Goal: Information Seeking & Learning: Find specific fact

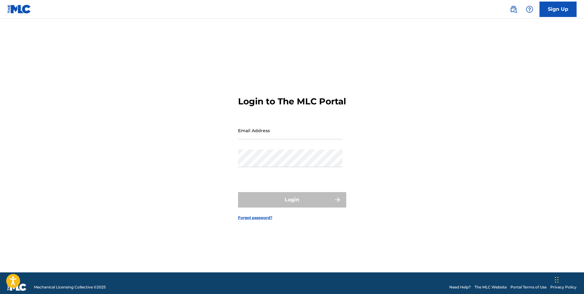
click at [513, 9] on img at bounding box center [512, 9] width 7 height 7
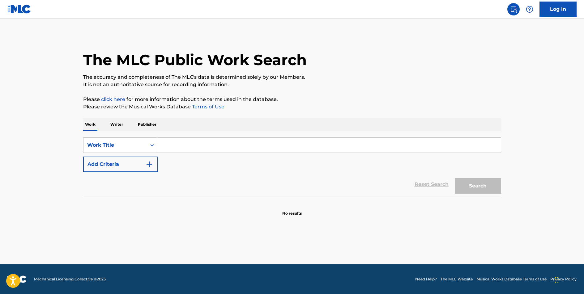
click at [180, 145] on input "Search Form" at bounding box center [329, 145] width 343 height 15
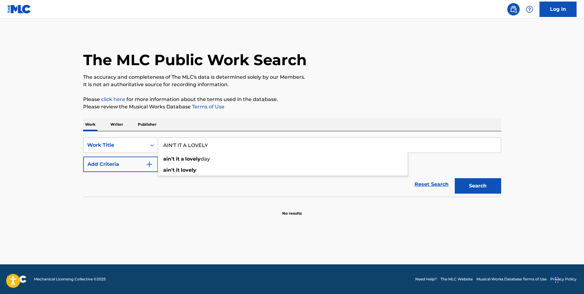
click at [202, 142] on input "AIN'T IT A LOVELY" at bounding box center [329, 145] width 343 height 15
type input "AIN'T IT A PRETTY NIGHT"
click at [454, 178] on button "Search" at bounding box center [477, 185] width 46 height 15
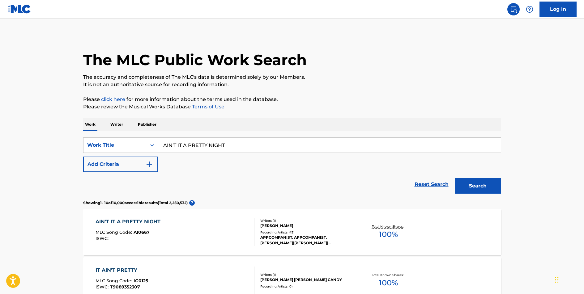
click at [141, 220] on div "AIN'T IT A PRETTY NIGHT" at bounding box center [129, 221] width 68 height 7
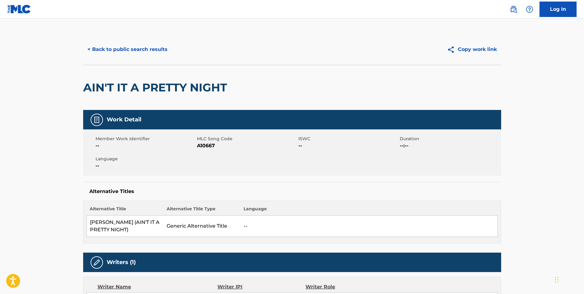
click at [205, 144] on span "A10667" at bounding box center [247, 145] width 100 height 7
copy span "A10667"
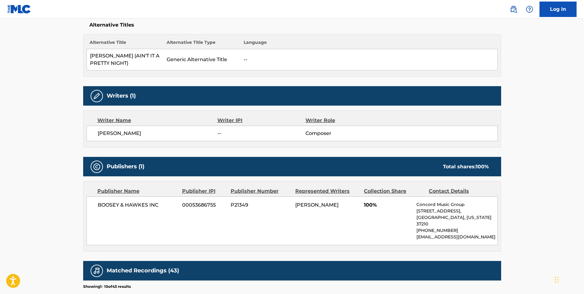
scroll to position [175, 0]
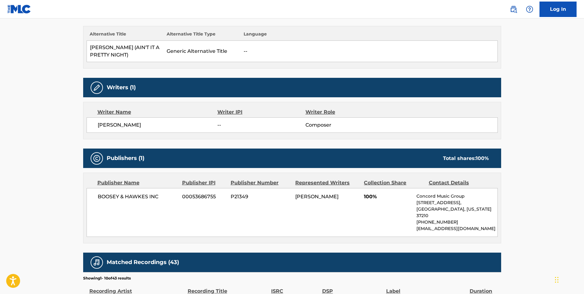
click at [149, 195] on span "BOOSEY & HAWKES INC" at bounding box center [138, 196] width 80 height 7
copy div "BOOSEY & HAWKES INC"
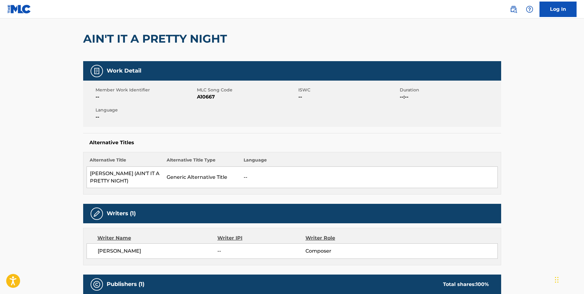
scroll to position [0, 0]
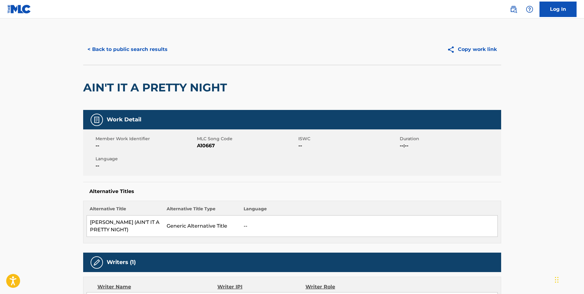
click at [141, 48] on button "< Back to public search results" at bounding box center [127, 49] width 89 height 15
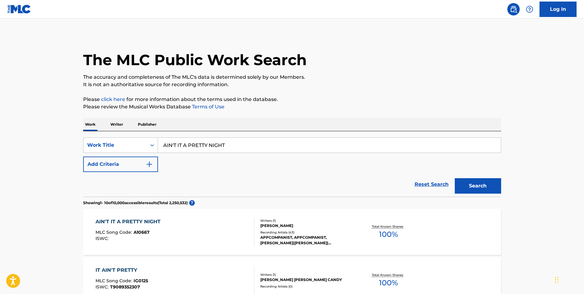
click at [193, 144] on input "AIN'T IT A PRETTY NIGHT" at bounding box center [329, 145] width 343 height 15
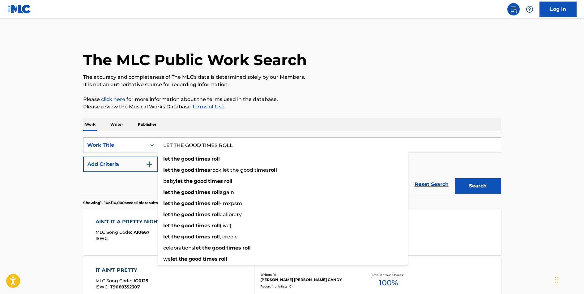
type input "LET THE GOOD TIMES ROLL"
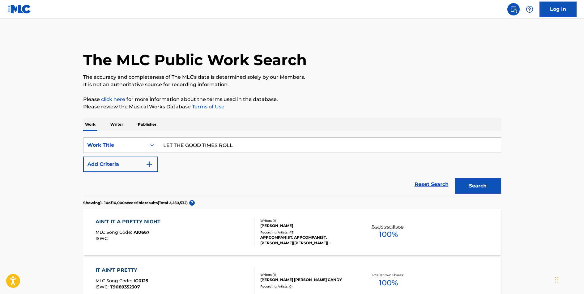
click at [144, 163] on button "Add Criteria" at bounding box center [120, 164] width 75 height 15
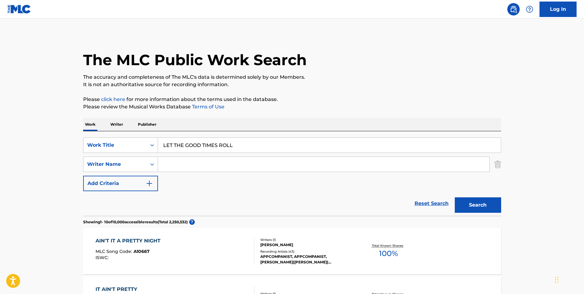
click at [179, 164] on input "Search Form" at bounding box center [323, 164] width 331 height 15
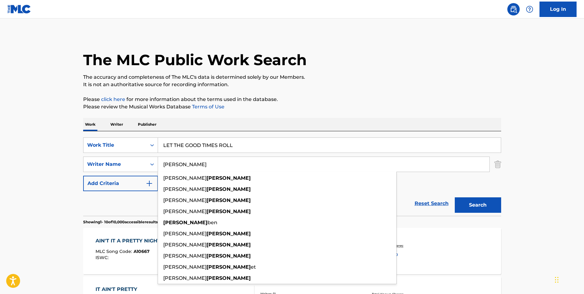
type input "[PERSON_NAME]"
click at [454, 197] on button "Search" at bounding box center [477, 204] width 46 height 15
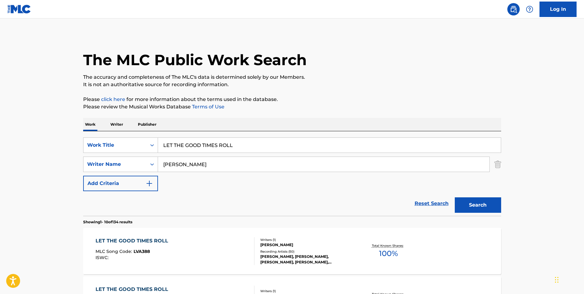
click at [141, 240] on div "LET THE GOOD TIMES ROLL" at bounding box center [133, 240] width 76 height 7
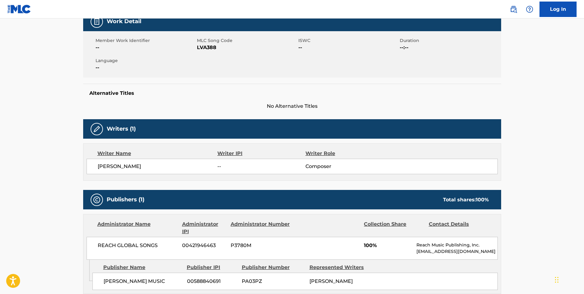
scroll to position [182, 0]
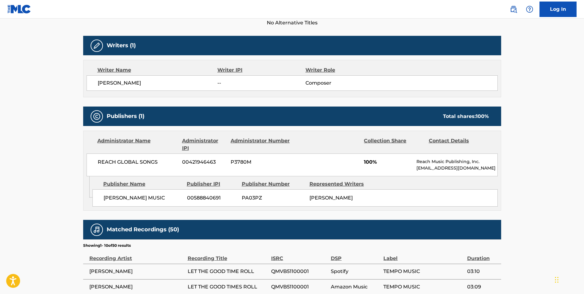
click at [129, 161] on span "REACH GLOBAL SONGS" at bounding box center [138, 161] width 80 height 7
copy div "REACH GLOBAL SONGS"
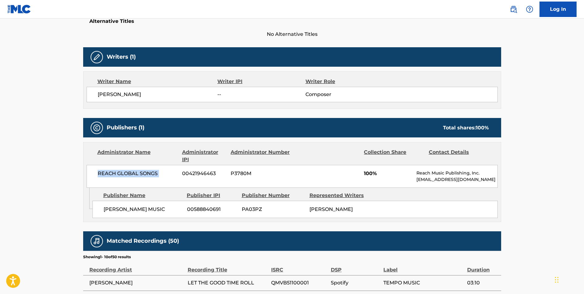
scroll to position [0, 0]
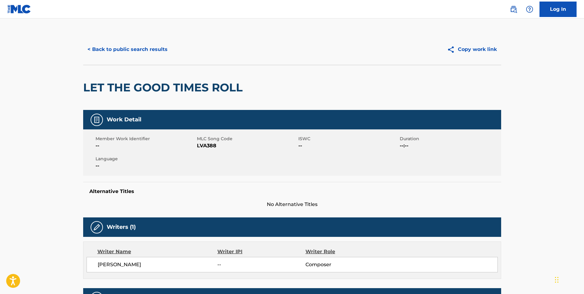
click at [156, 51] on button "< Back to public search results" at bounding box center [127, 49] width 89 height 15
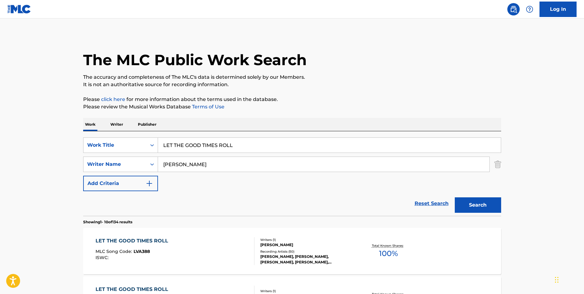
click at [220, 146] on input "LET THE GOOD TIMES ROLL" at bounding box center [329, 145] width 343 height 15
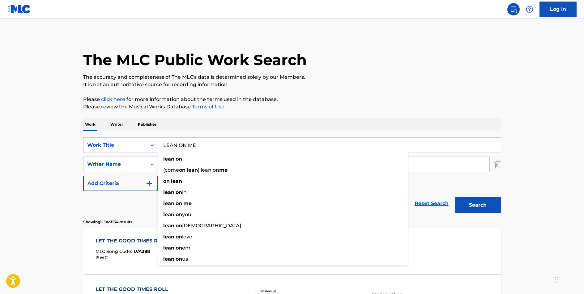
type input "LEAN ON ME"
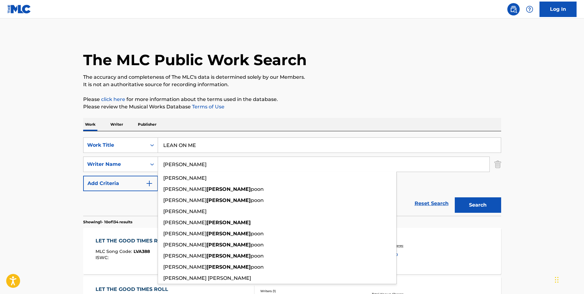
type input "[PERSON_NAME]"
click at [454, 197] on button "Search" at bounding box center [477, 204] width 46 height 15
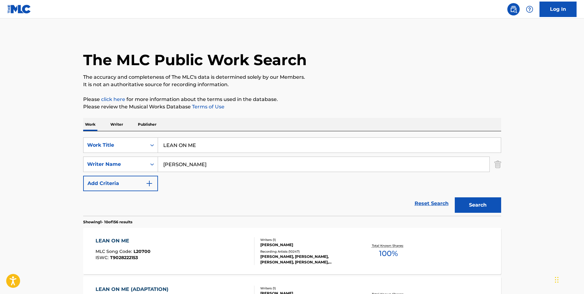
click at [116, 239] on div "LEAN ON ME" at bounding box center [122, 240] width 55 height 7
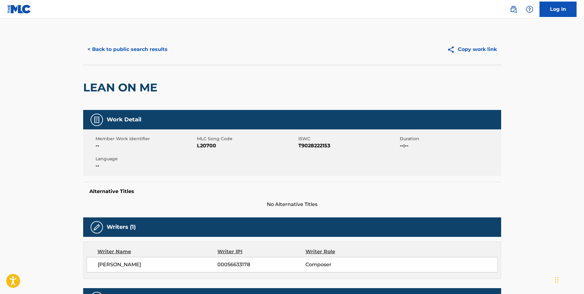
click at [132, 51] on button "< Back to public search results" at bounding box center [127, 49] width 89 height 15
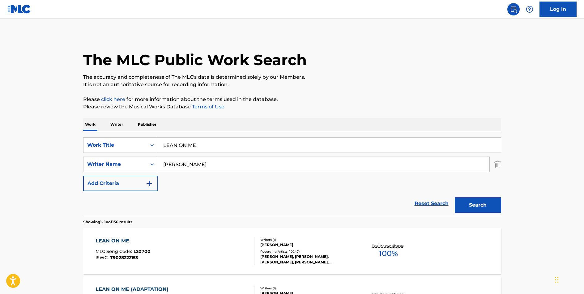
click at [191, 146] on input "LEAN ON ME" at bounding box center [329, 145] width 343 height 15
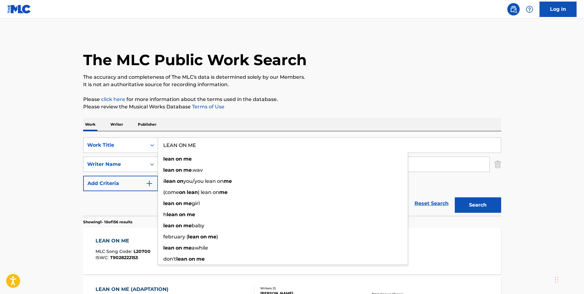
click at [191, 146] on input "LEAN ON ME" at bounding box center [329, 145] width 343 height 15
type input "CHASE THE LIGHT"
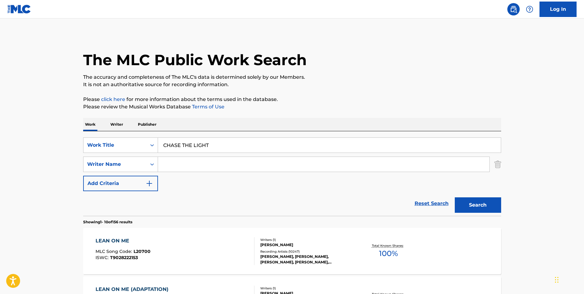
click at [454, 197] on button "Search" at bounding box center [477, 204] width 46 height 15
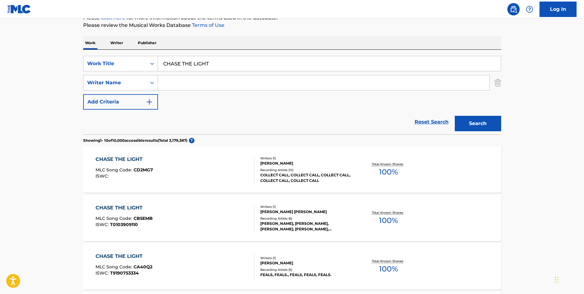
scroll to position [82, 0]
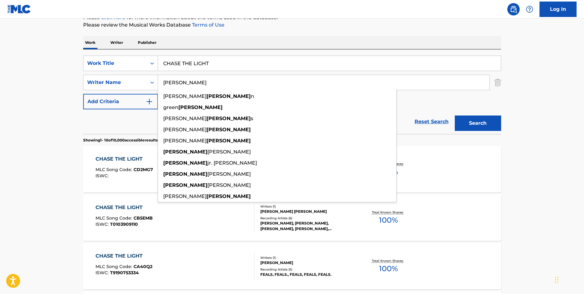
type input "[PERSON_NAME]"
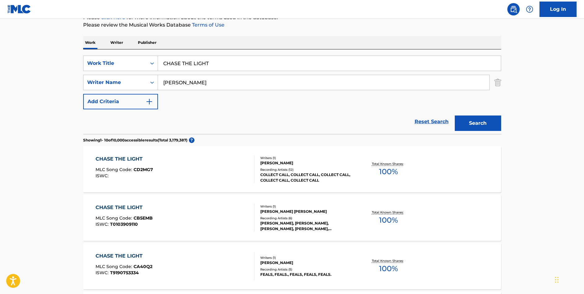
click at [487, 124] on button "Search" at bounding box center [477, 123] width 46 height 15
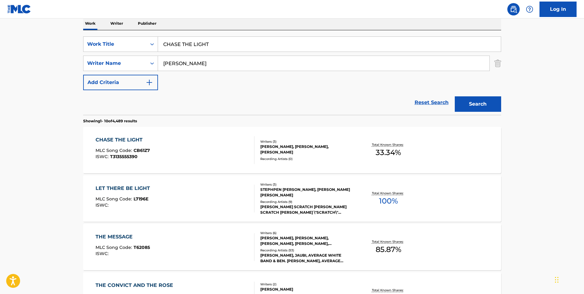
scroll to position [108, 0]
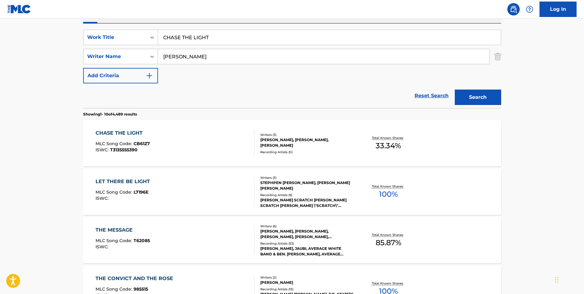
click at [128, 132] on div "CHASE THE LIGHT" at bounding box center [122, 132] width 54 height 7
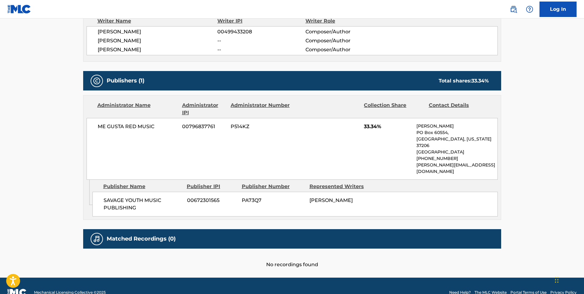
scroll to position [231, 0]
